Goal: Answer question/provide support

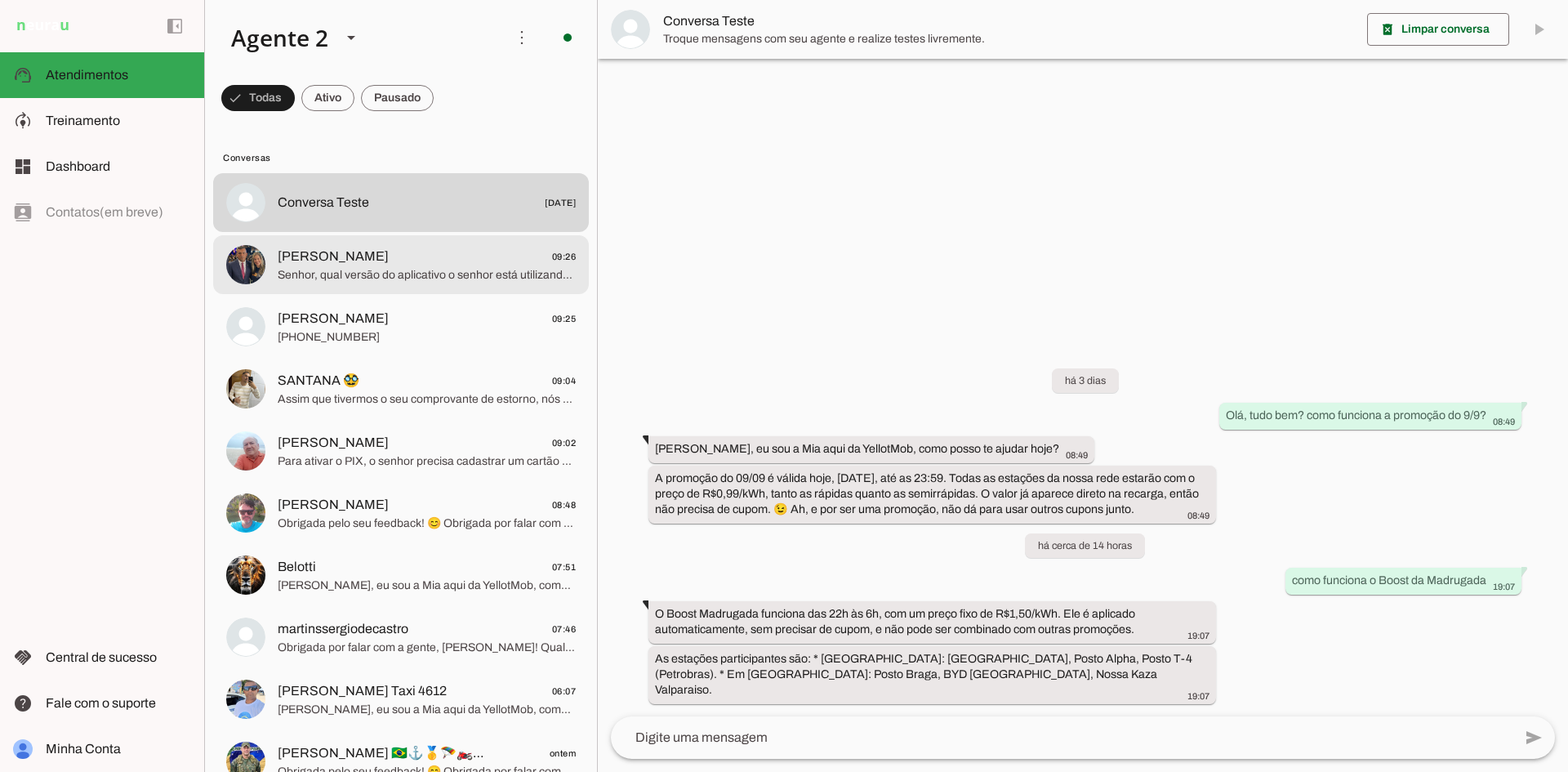
click at [497, 277] on span "Senhor, qual versão do aplicativo o senhor está utilizando em seu telefone?" at bounding box center [426, 275] width 298 height 16
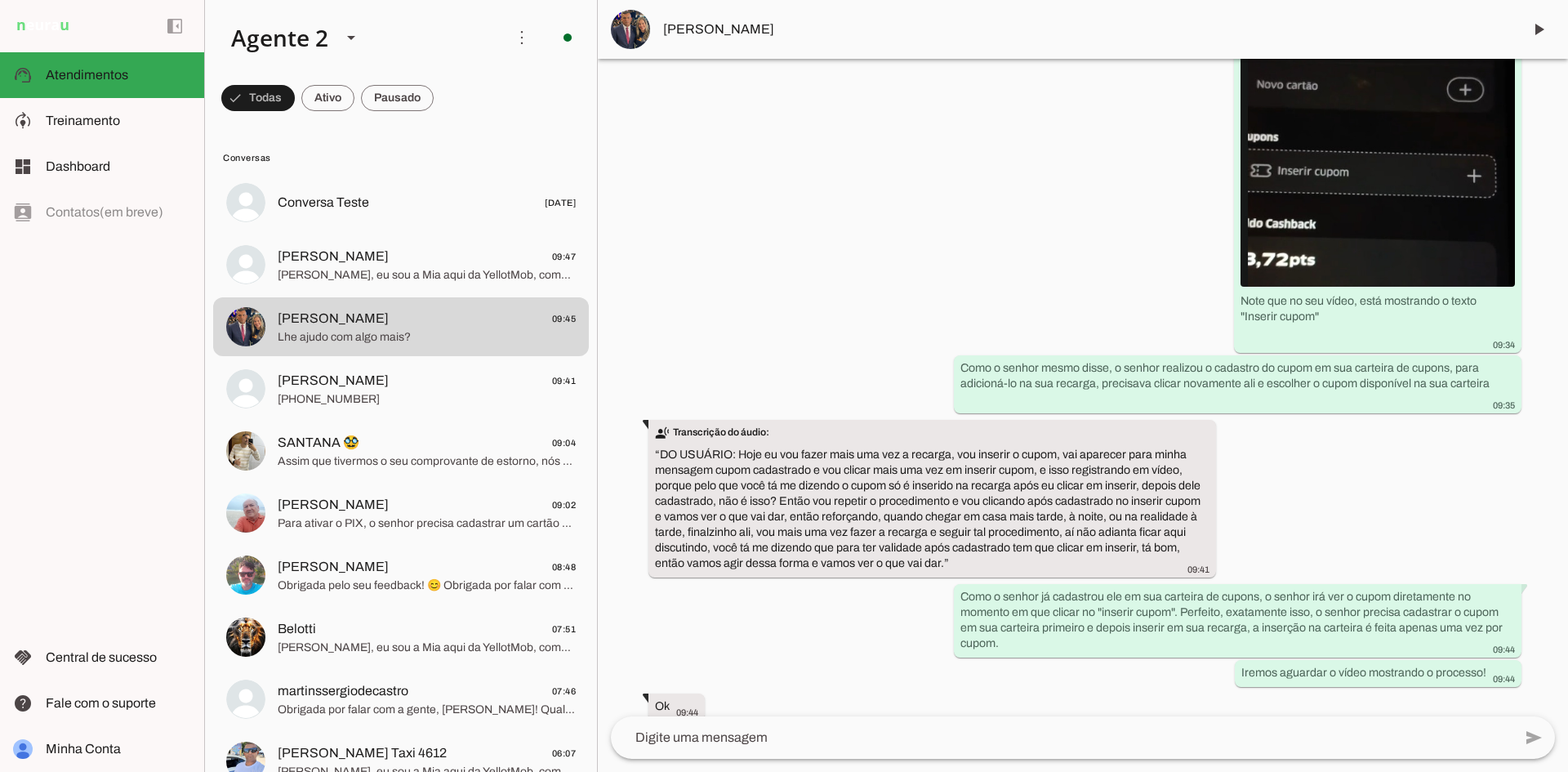
scroll to position [19530, 0]
